Goal: Task Accomplishment & Management: Use online tool/utility

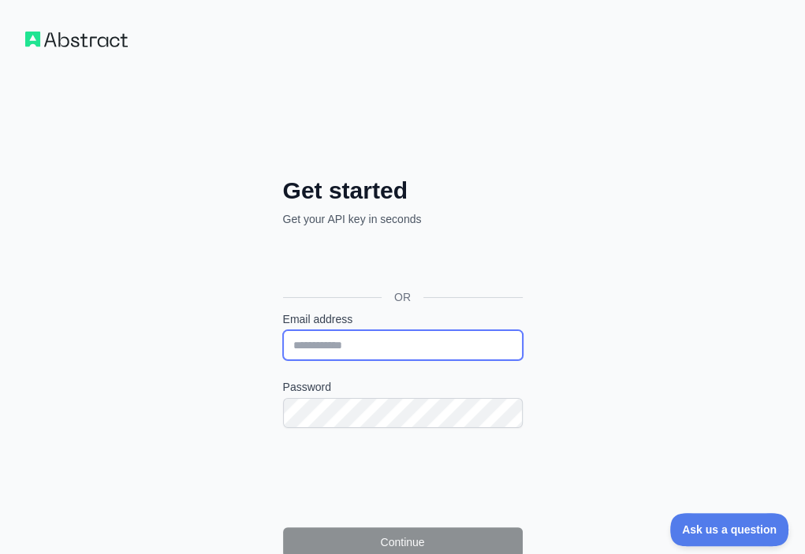
click at [283, 330] on input "Email address" at bounding box center [403, 345] width 240 height 30
paste input "**********"
type input "**********"
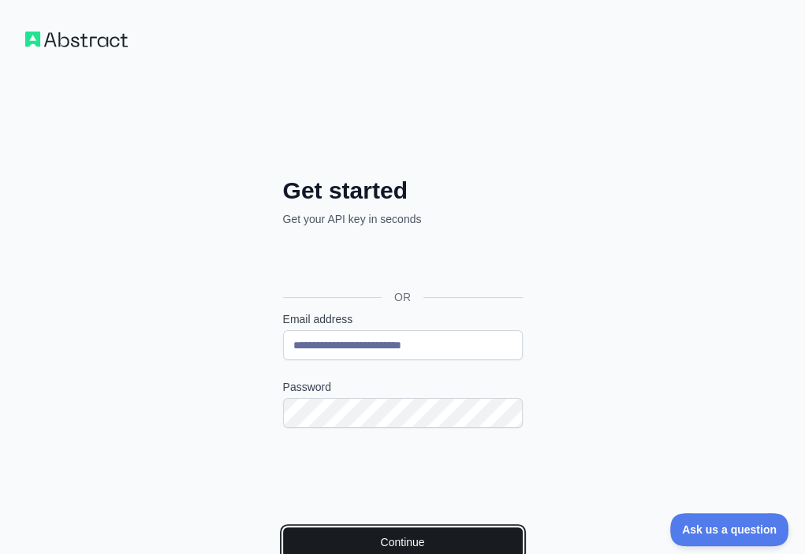
click at [283, 527] on button "Continue" at bounding box center [403, 542] width 240 height 30
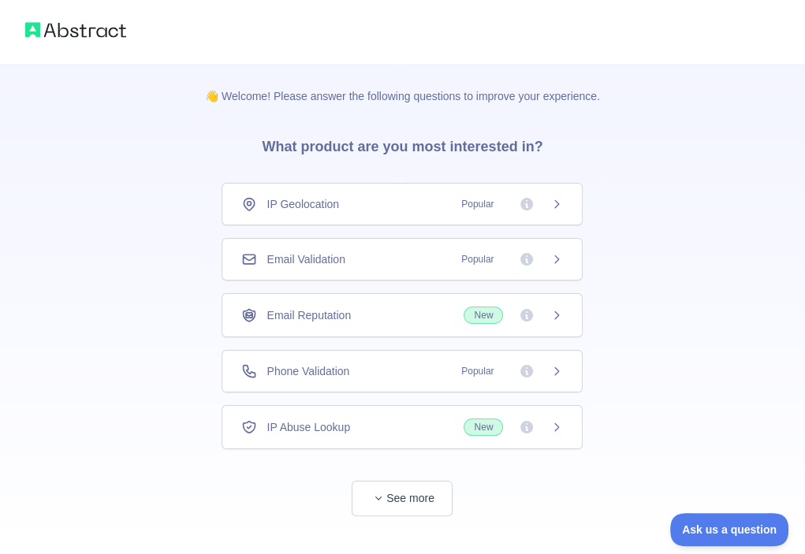
click at [410, 257] on div "Email Validation Popular" at bounding box center [402, 259] width 322 height 16
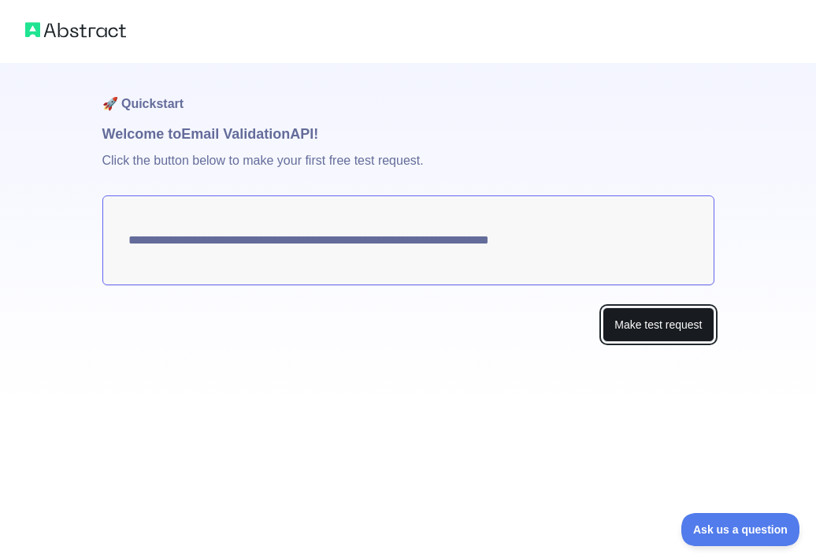
click at [668, 329] on button "Make test request" at bounding box center [658, 324] width 111 height 35
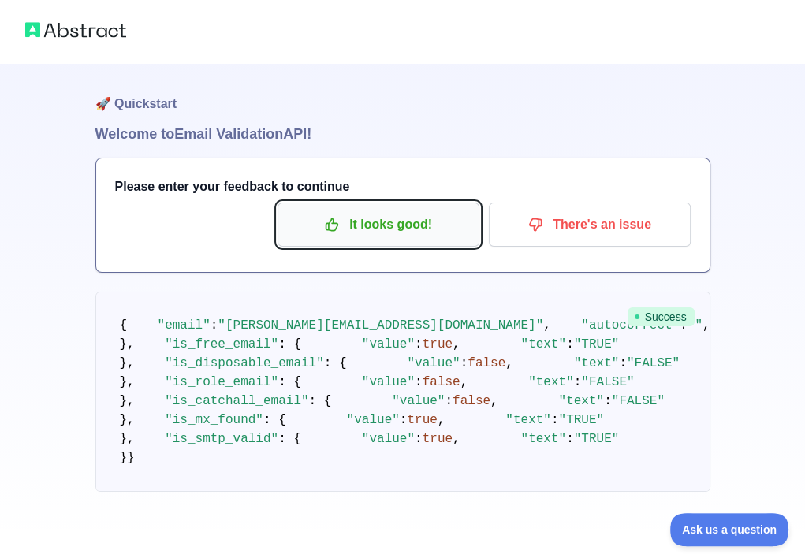
click at [378, 227] on p "It looks good!" at bounding box center [378, 224] width 178 height 27
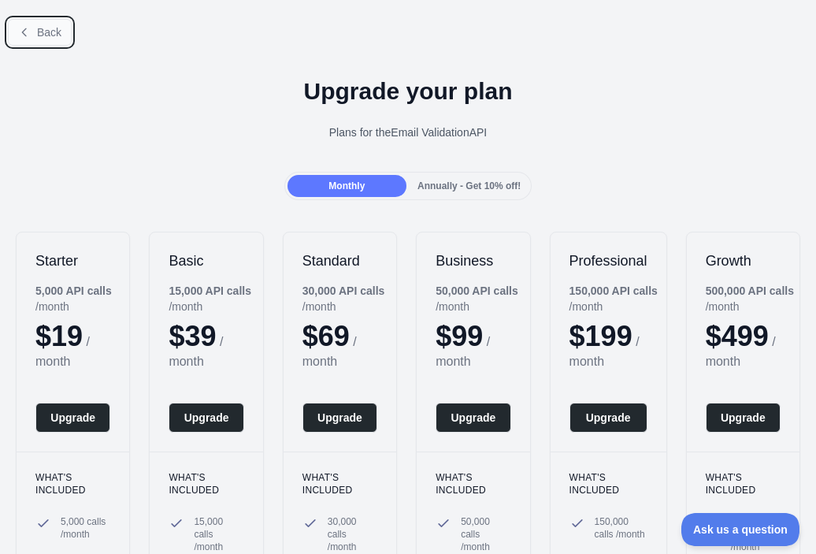
click at [46, 35] on span "Back" at bounding box center [49, 32] width 24 height 13
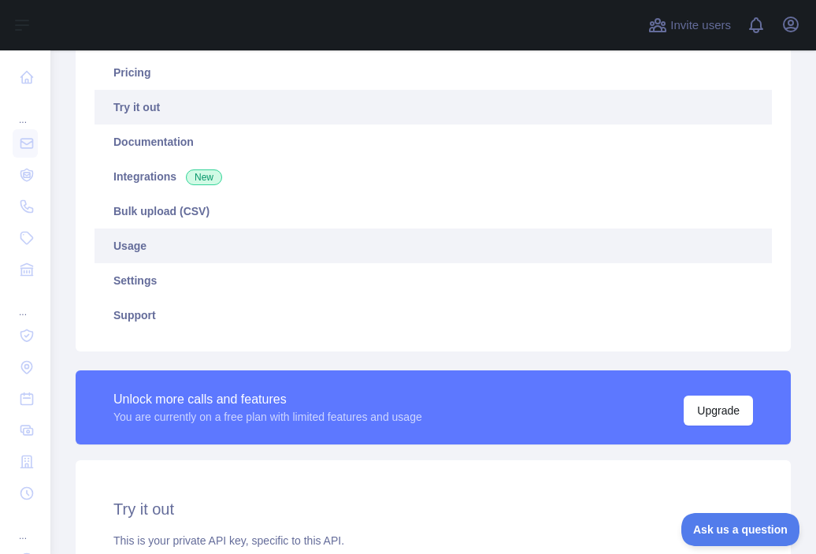
scroll to position [315, 0]
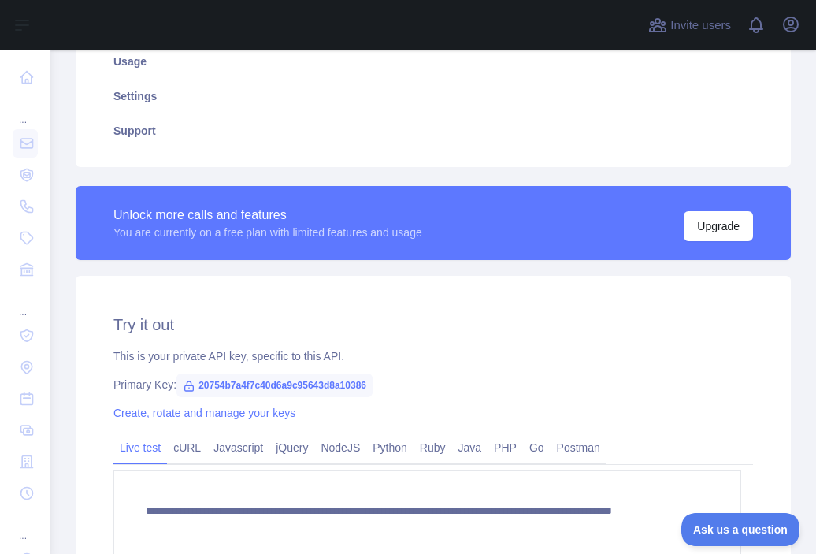
click at [308, 388] on span "20754b7a4f7c40d6a9c95643d8a10386" at bounding box center [275, 386] width 196 height 24
copy span "20754b7a4f7c40d6a9c95643d8a10386"
